Goal: Task Accomplishment & Management: Use online tool/utility

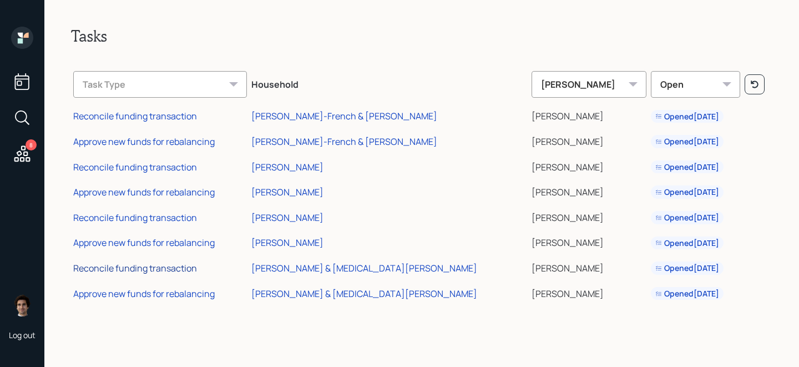
click at [179, 271] on div "Reconcile funding transaction" at bounding box center [135, 268] width 124 height 12
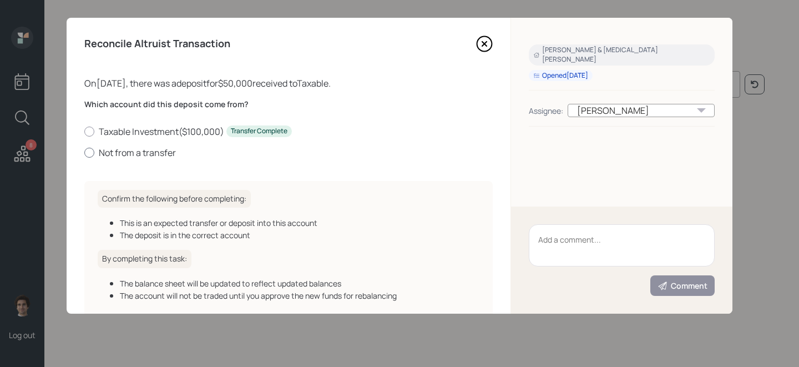
click at [144, 158] on label "Not from a transfer" at bounding box center [288, 153] width 408 height 12
click at [84, 153] on input "Not from a transfer" at bounding box center [84, 152] width 1 height 1
radio input "true"
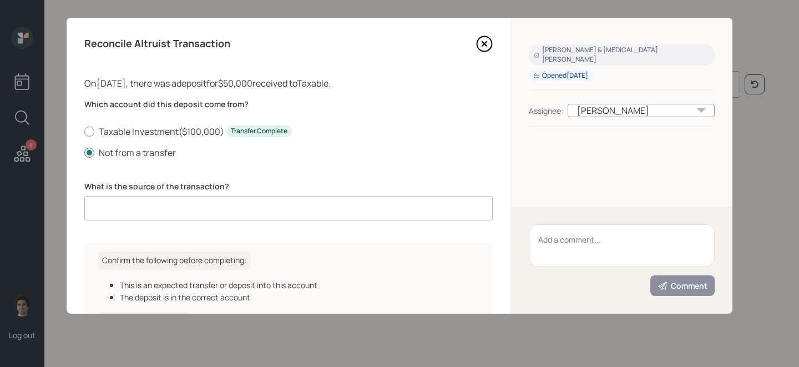
click at [175, 206] on input at bounding box center [288, 208] width 408 height 24
type input "client deposit"
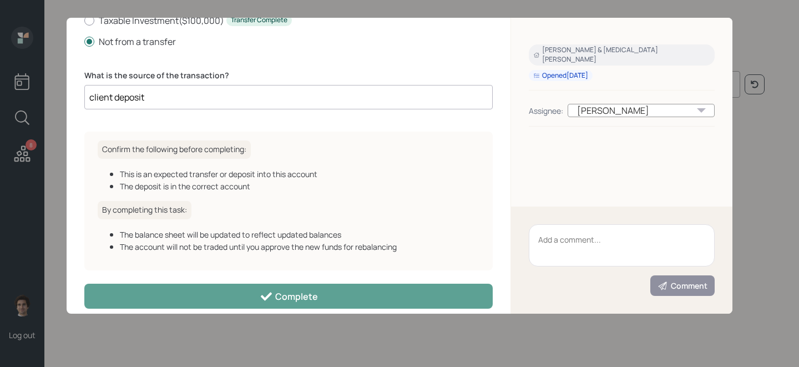
scroll to position [124, 0]
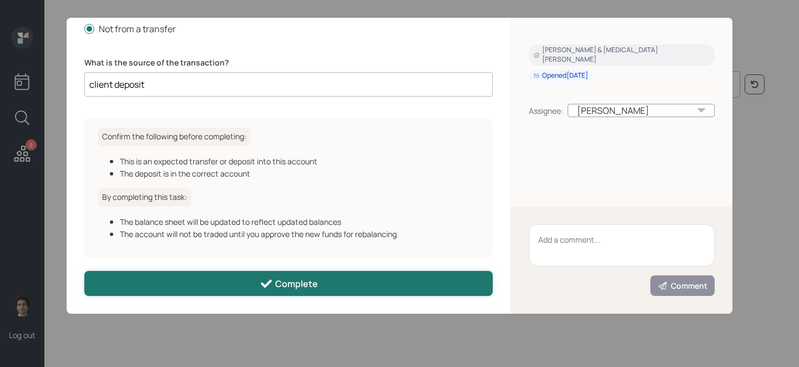
click at [285, 274] on button "Complete" at bounding box center [288, 283] width 408 height 25
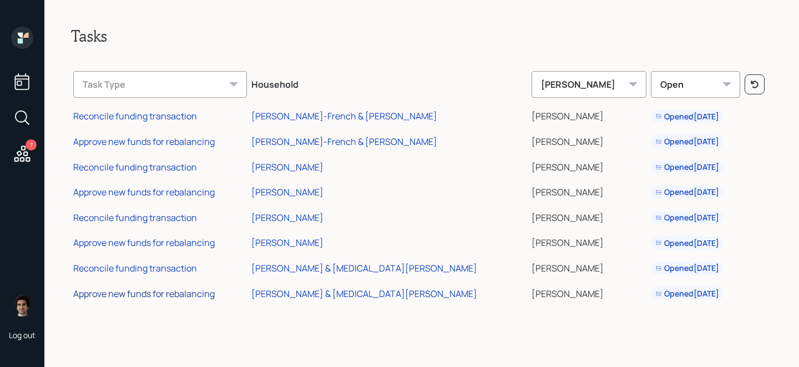
click at [193, 291] on div "Approve new funds for rebalancing" at bounding box center [144, 293] width 142 height 12
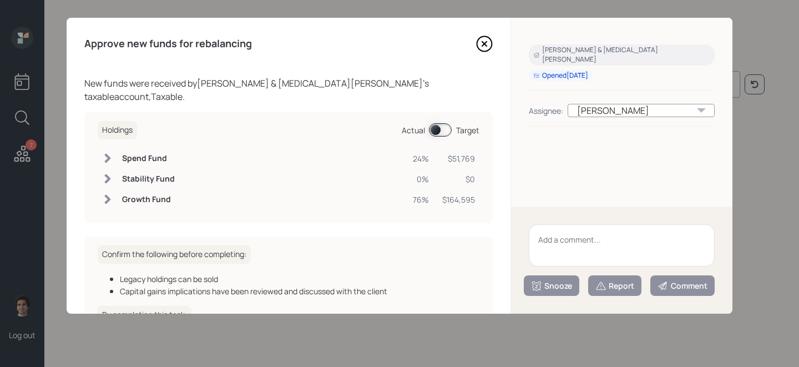
click at [440, 123] on span at bounding box center [440, 129] width 23 height 13
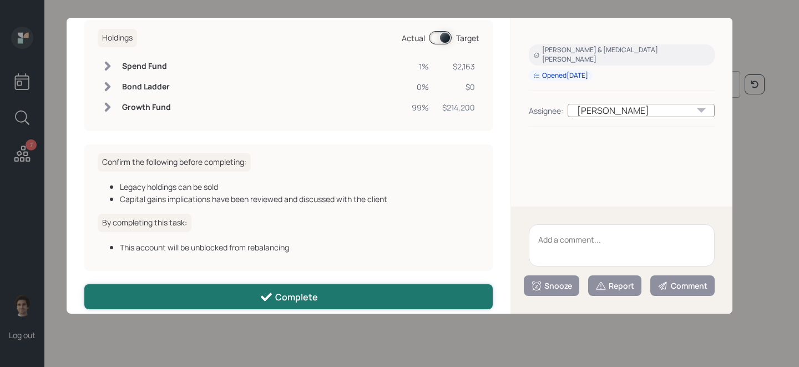
click at [226, 289] on button "Complete" at bounding box center [288, 296] width 408 height 25
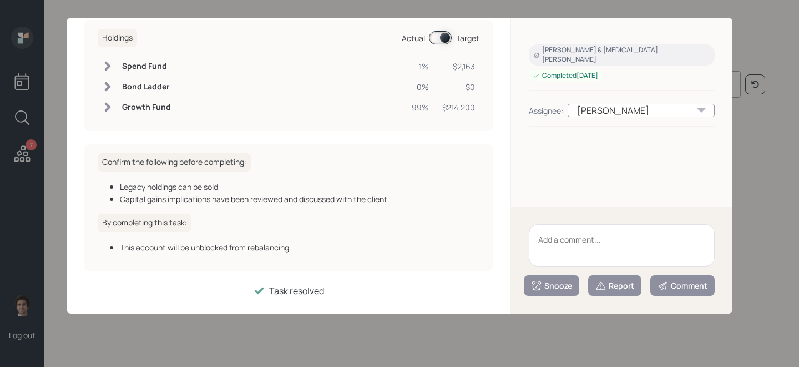
scroll to position [80, 0]
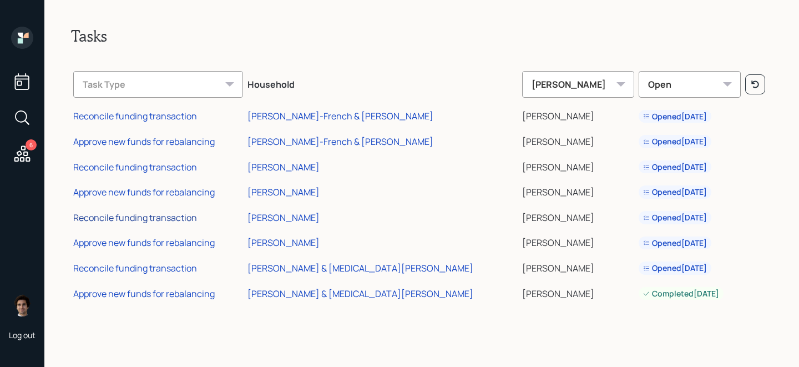
click at [144, 221] on div "Reconcile funding transaction" at bounding box center [135, 217] width 124 height 12
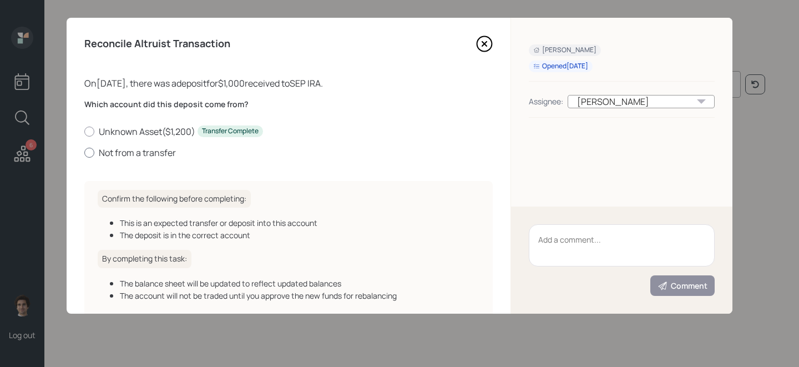
click at [167, 152] on label "Not from a transfer" at bounding box center [288, 153] width 408 height 12
click at [84, 152] on input "Not from a transfer" at bounding box center [84, 152] width 1 height 1
radio input "true"
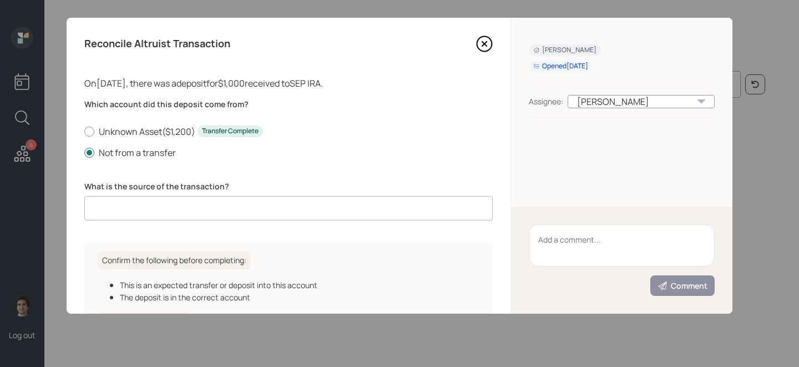
click at [196, 199] on input at bounding box center [288, 208] width 408 height 24
type input "client deposit"
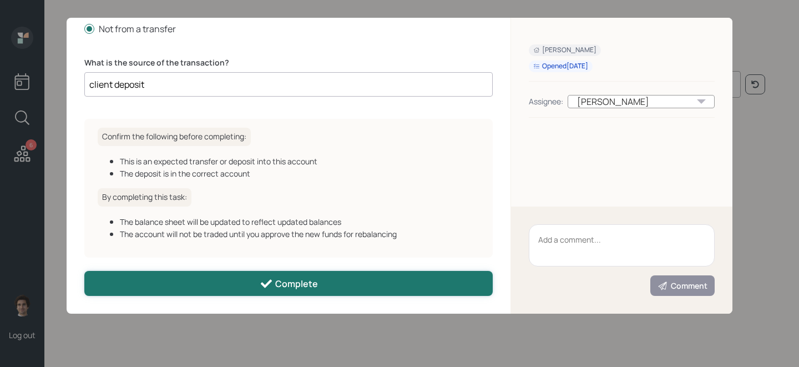
click at [211, 280] on button "Complete" at bounding box center [288, 283] width 408 height 25
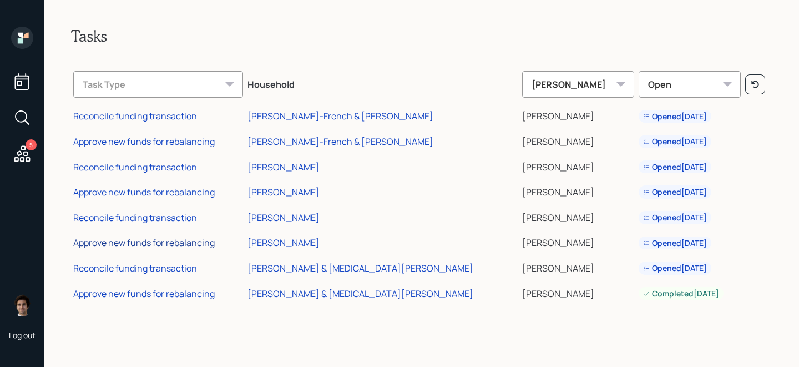
click at [102, 239] on div "Approve new funds for rebalancing" at bounding box center [144, 242] width 142 height 12
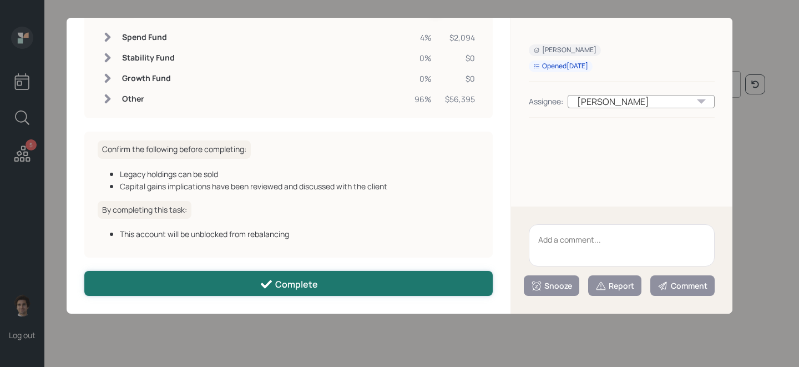
click at [354, 292] on button "Complete" at bounding box center [288, 283] width 408 height 25
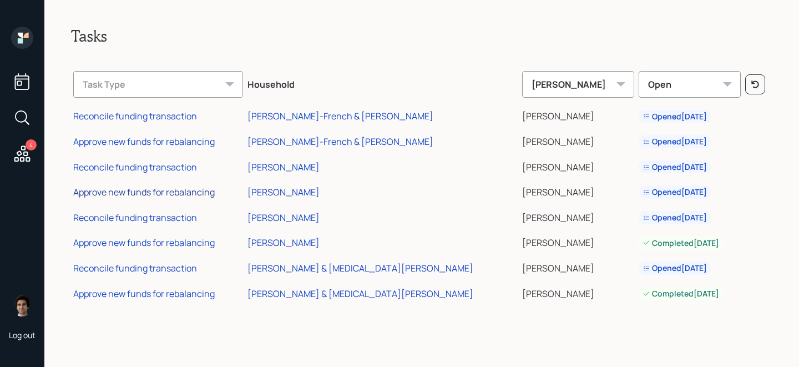
click at [142, 186] on div "Approve new funds for rebalancing" at bounding box center [144, 192] width 142 height 12
click at [108, 167] on div "Reconcile funding transaction" at bounding box center [135, 167] width 124 height 12
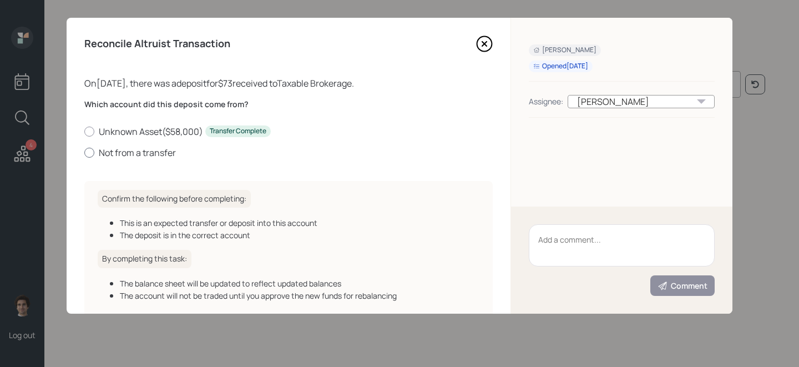
click at [130, 156] on label "Not from a transfer" at bounding box center [288, 153] width 408 height 12
click at [84, 153] on input "Not from a transfer" at bounding box center [84, 152] width 1 height 1
radio input "true"
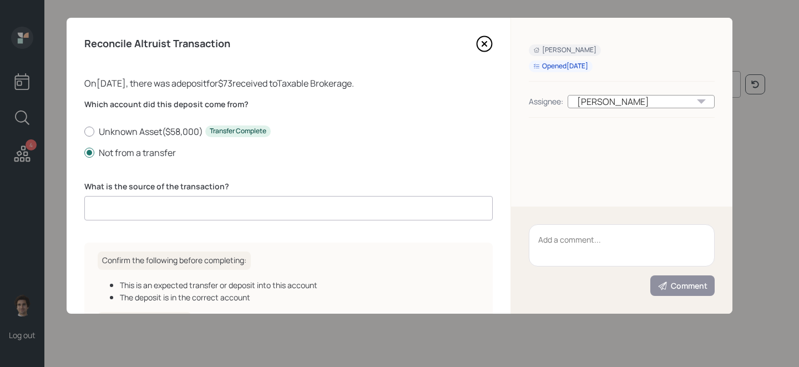
click at [194, 196] on input at bounding box center [288, 208] width 408 height 24
type input "ACAT journal"
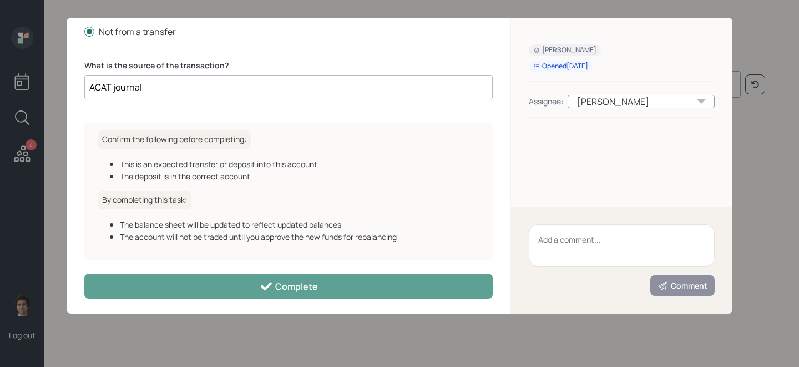
scroll to position [124, 0]
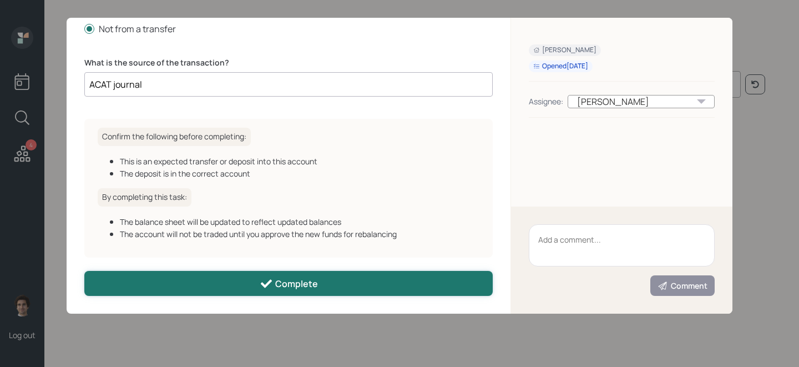
click at [258, 280] on button "Complete" at bounding box center [288, 283] width 408 height 25
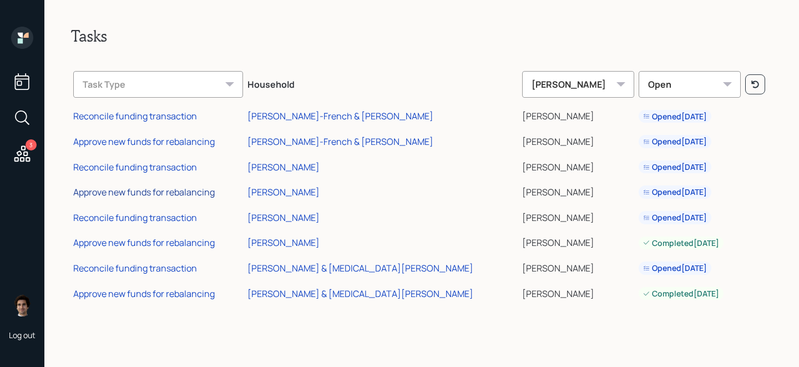
click at [177, 186] on div "Approve new funds for rebalancing" at bounding box center [144, 192] width 142 height 12
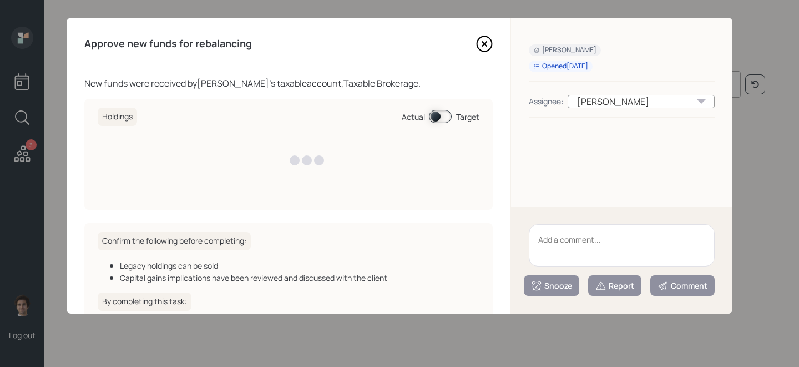
click at [177, 191] on div "Holdings Actual Target" at bounding box center [288, 154] width 408 height 111
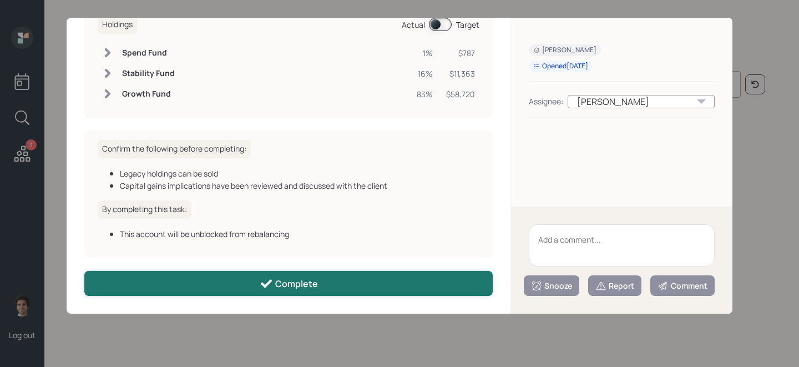
click at [171, 295] on button "Complete" at bounding box center [288, 283] width 408 height 25
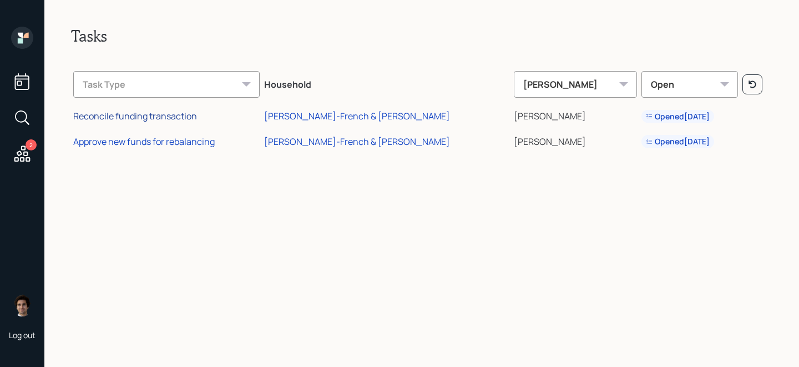
click at [138, 112] on div "Reconcile funding transaction" at bounding box center [135, 116] width 124 height 12
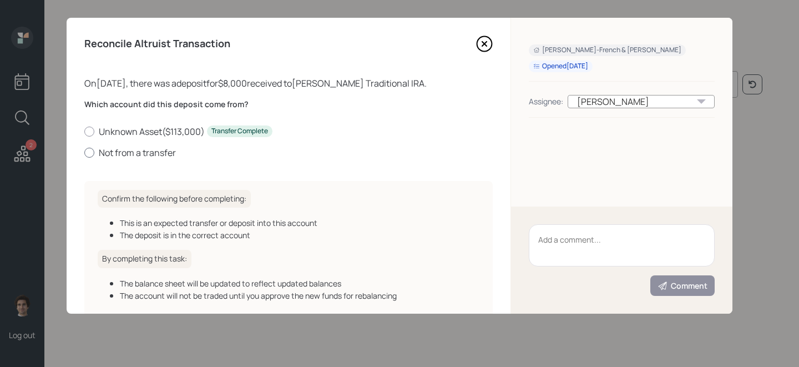
click at [123, 148] on label "Not from a transfer" at bounding box center [288, 153] width 408 height 12
click at [84, 152] on input "Not from a transfer" at bounding box center [84, 152] width 1 height 1
radio input "true"
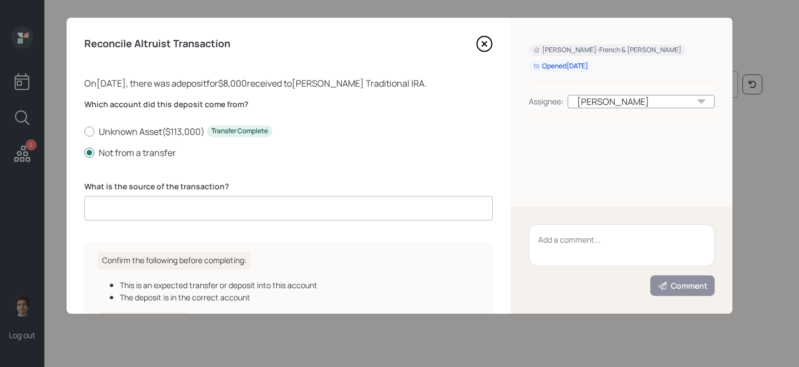
click at [210, 205] on input at bounding box center [288, 208] width 408 height 24
type input "client deposit"
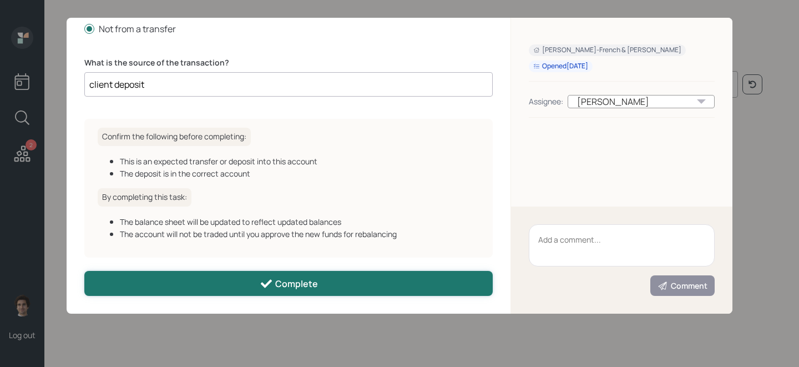
click at [237, 284] on button "Complete" at bounding box center [288, 283] width 408 height 25
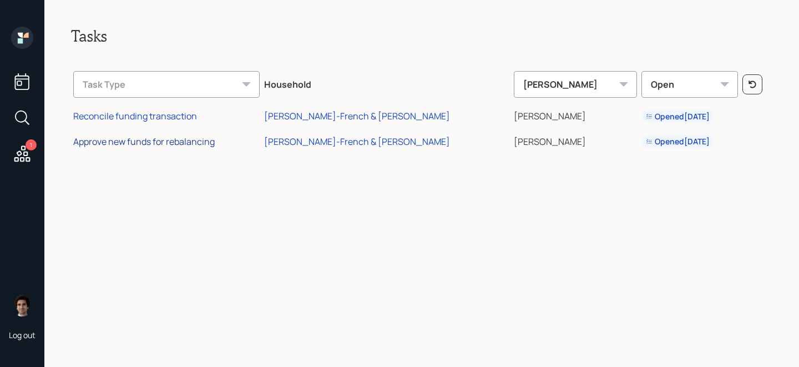
click at [164, 147] on div "Approve new funds for rebalancing" at bounding box center [144, 141] width 142 height 12
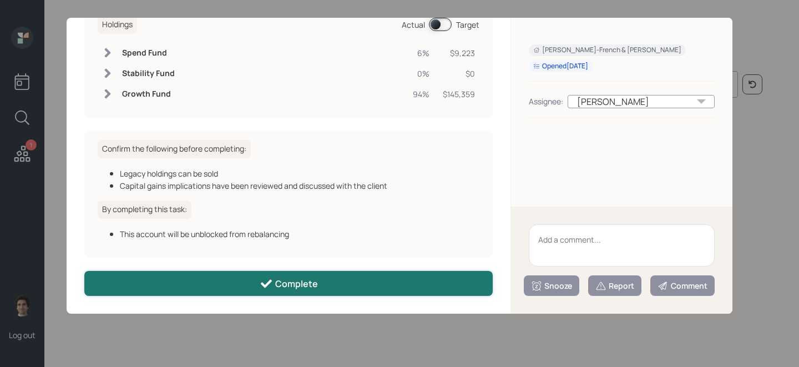
click at [231, 284] on button "Complete" at bounding box center [288, 283] width 408 height 25
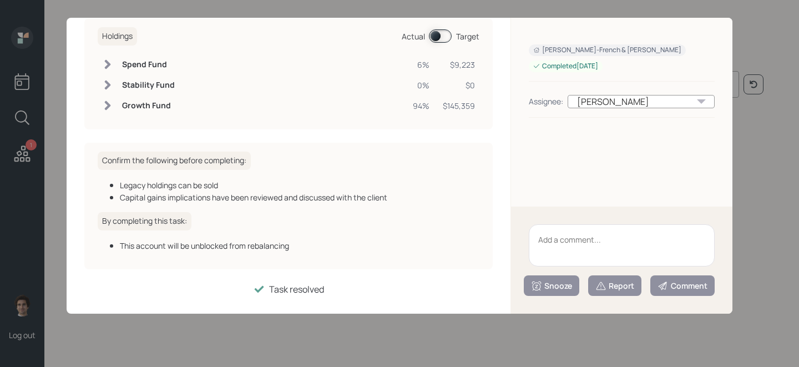
scroll to position [93, 0]
